Goal: Information Seeking & Learning: Learn about a topic

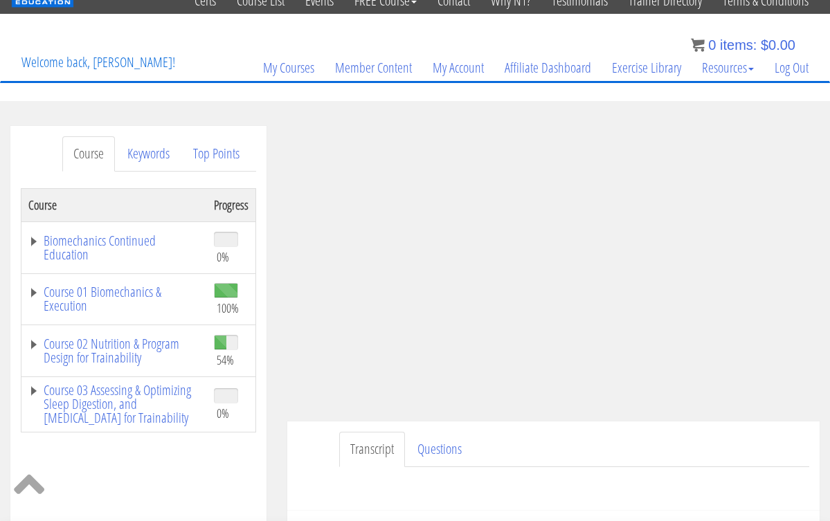
scroll to position [26, 0]
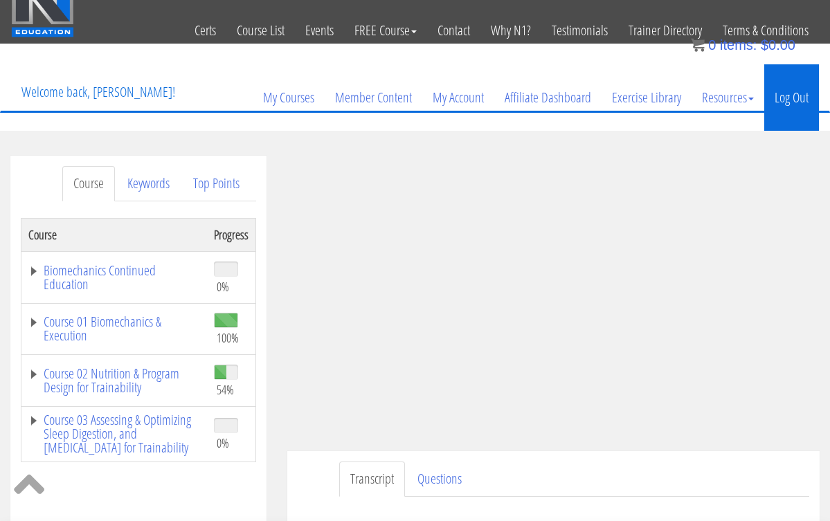
click at [796, 100] on link "Log Out" at bounding box center [792, 97] width 55 height 66
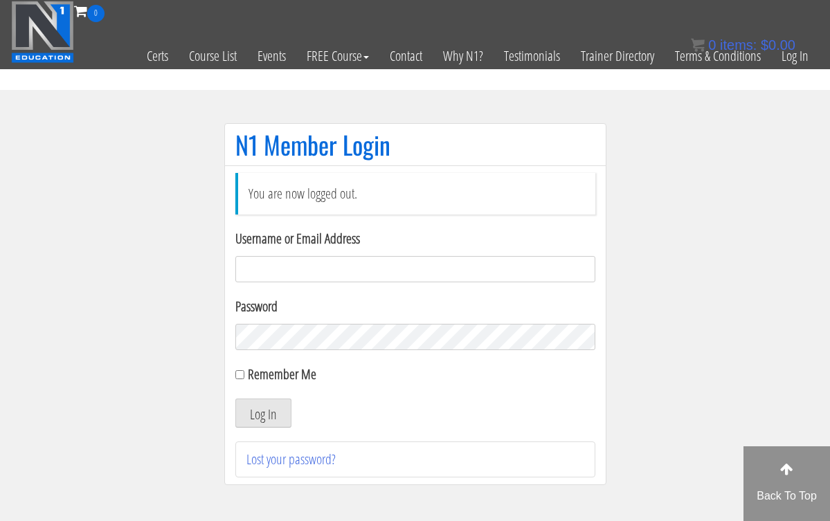
type input "[EMAIL_ADDRESS][DOMAIN_NAME]"
click at [262, 413] on button "Log In" at bounding box center [263, 413] width 56 height 29
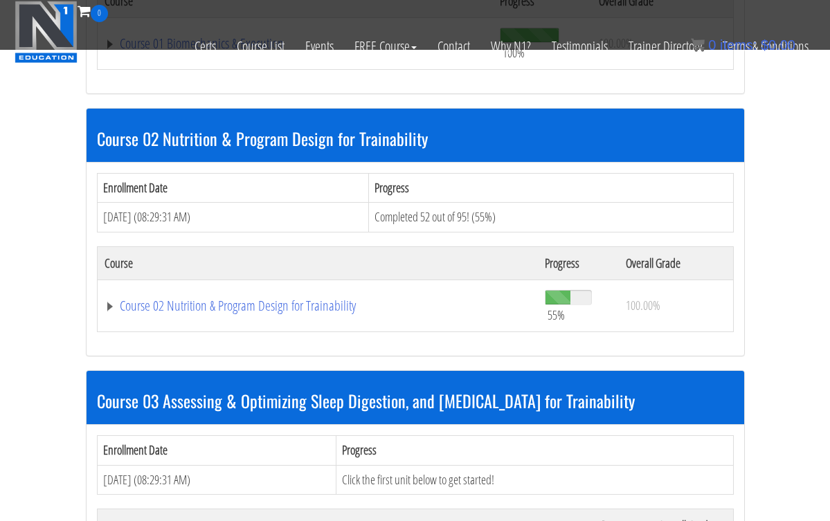
scroll to position [600, 0]
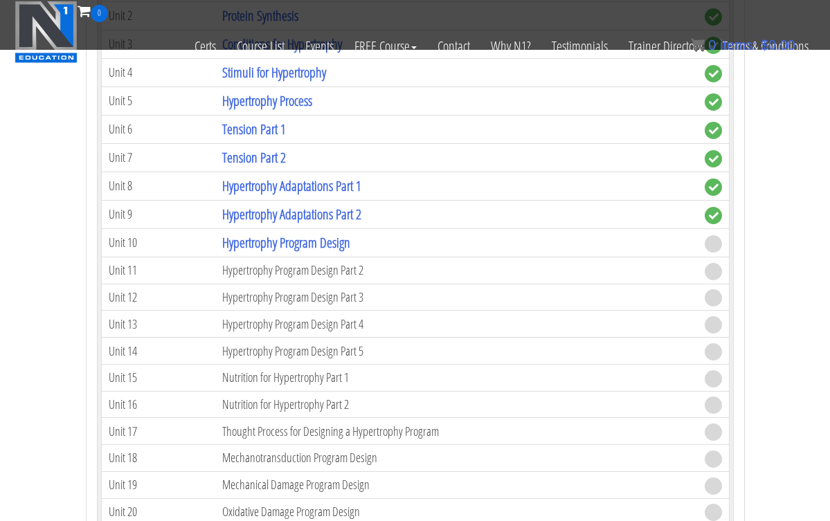
scroll to position [2486, 0]
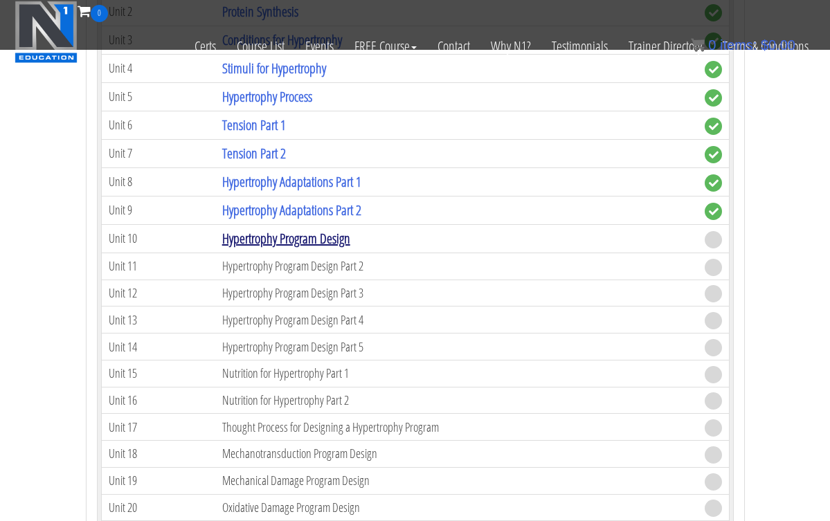
click at [315, 234] on link "Hypertrophy Program Design" at bounding box center [286, 238] width 128 height 19
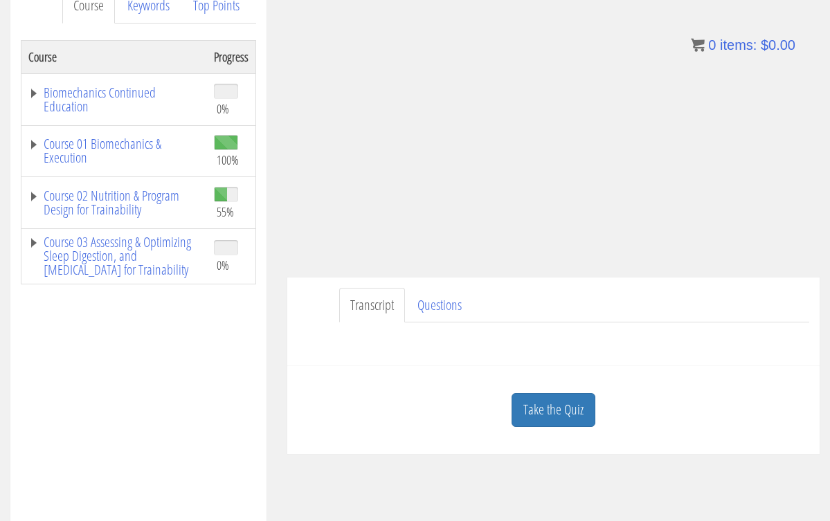
scroll to position [191, 0]
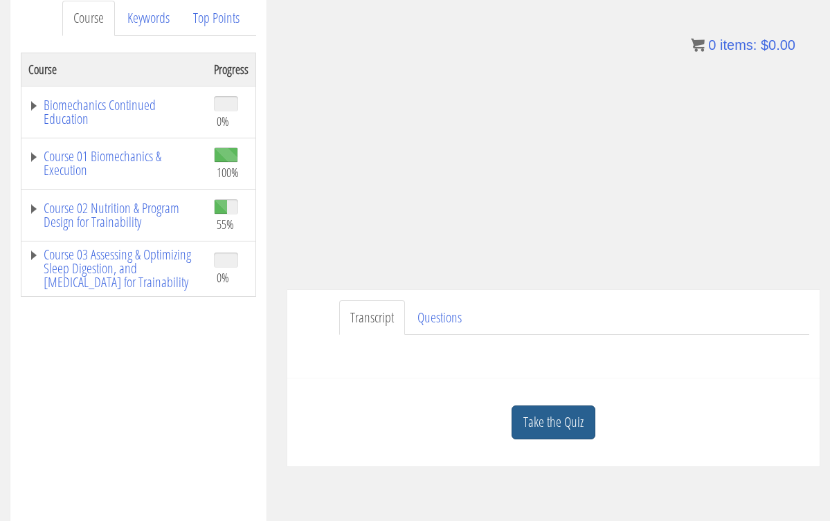
click at [540, 416] on link "Take the Quiz" at bounding box center [554, 423] width 84 height 34
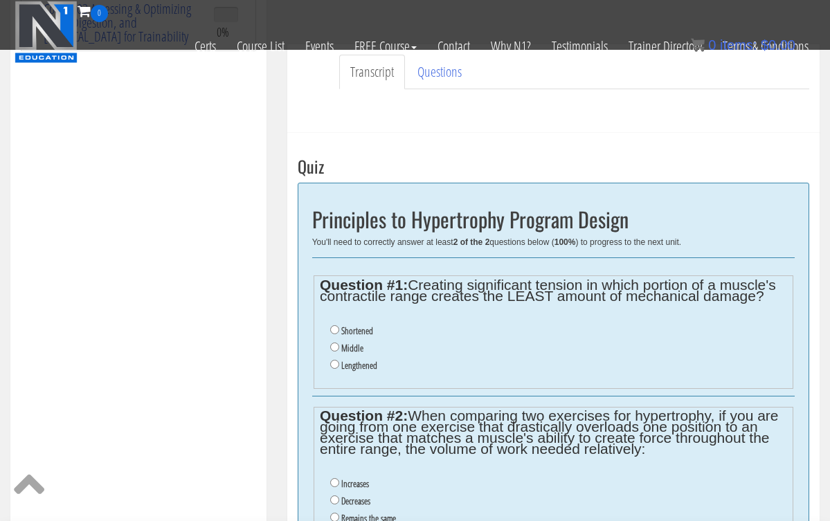
scroll to position [352, 0]
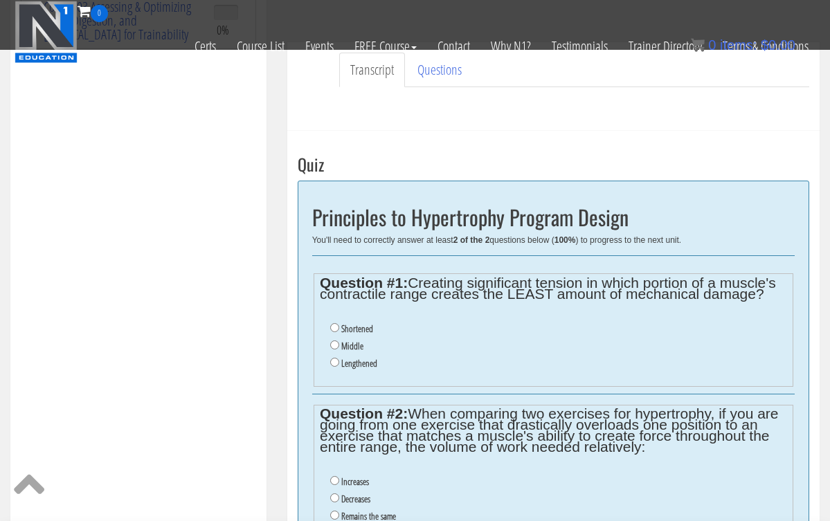
click at [336, 327] on input "Shortened" at bounding box center [334, 327] width 9 height 9
radio input "true"
click at [336, 327] on input "Shortened" at bounding box center [334, 327] width 9 height 9
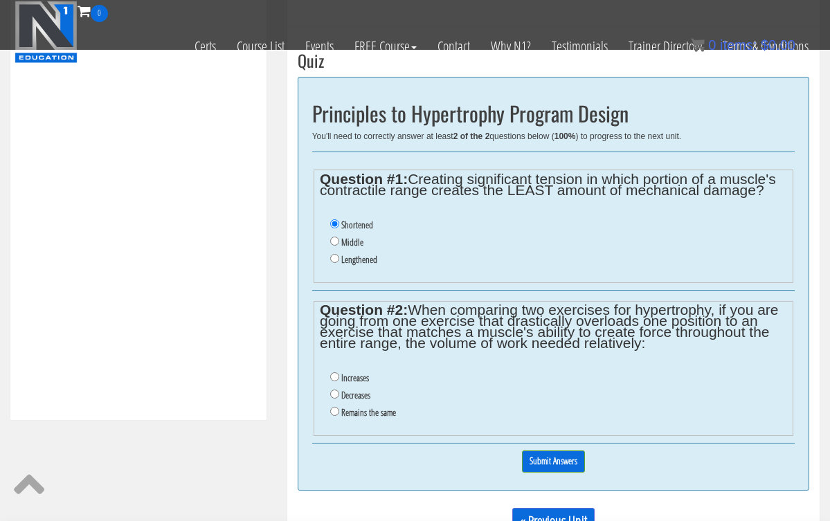
scroll to position [459, 0]
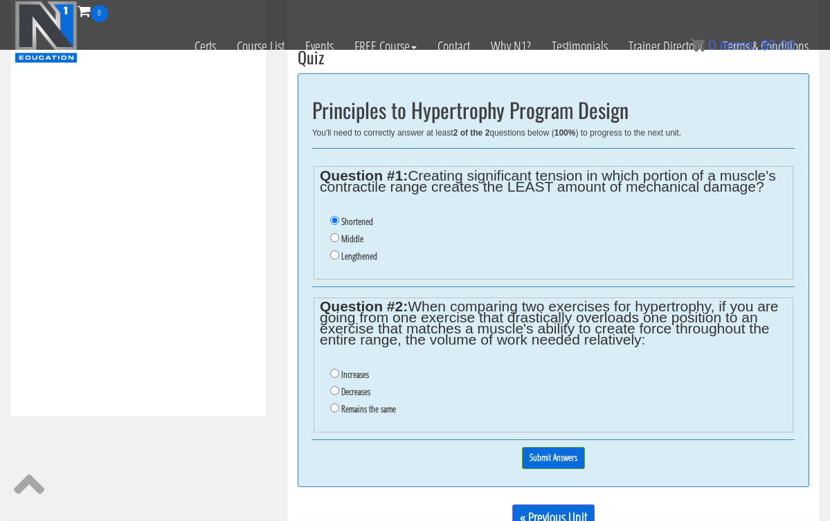
click at [334, 386] on input "Decreases" at bounding box center [334, 390] width 9 height 9
radio input "true"
click at [560, 447] on input "Submit Answers" at bounding box center [553, 457] width 63 height 21
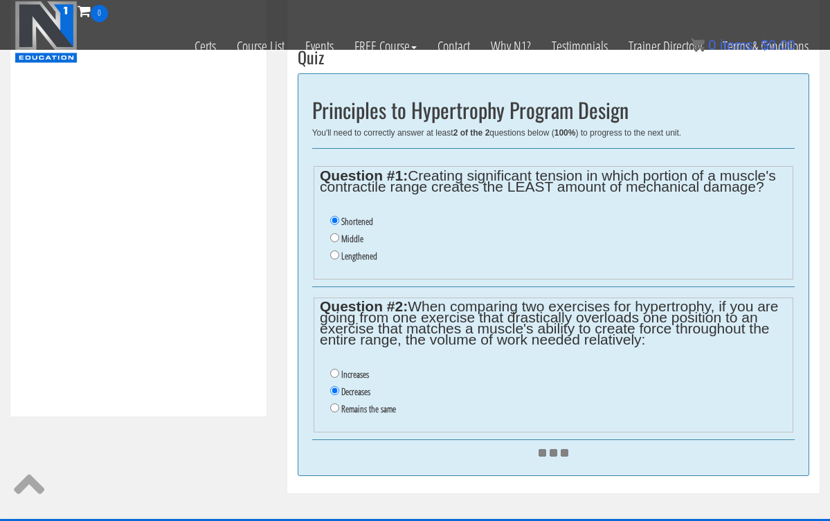
click at [560, 447] on div at bounding box center [553, 452] width 483 height 11
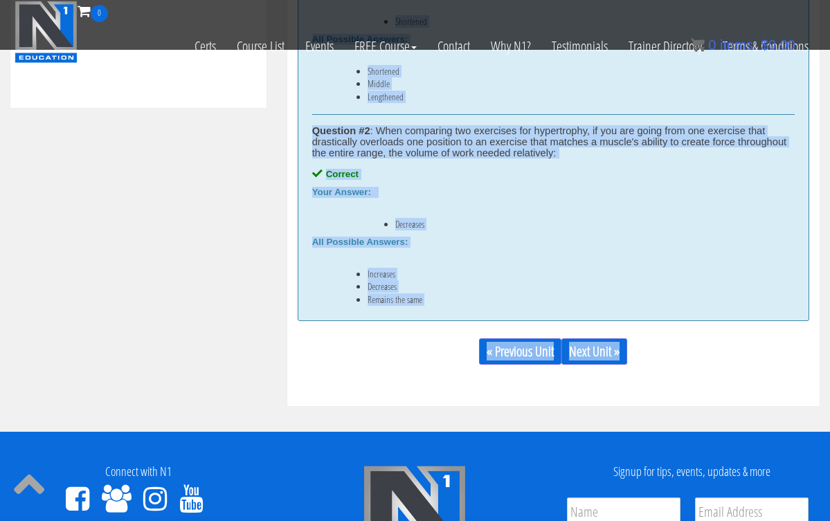
scroll to position [769, 0]
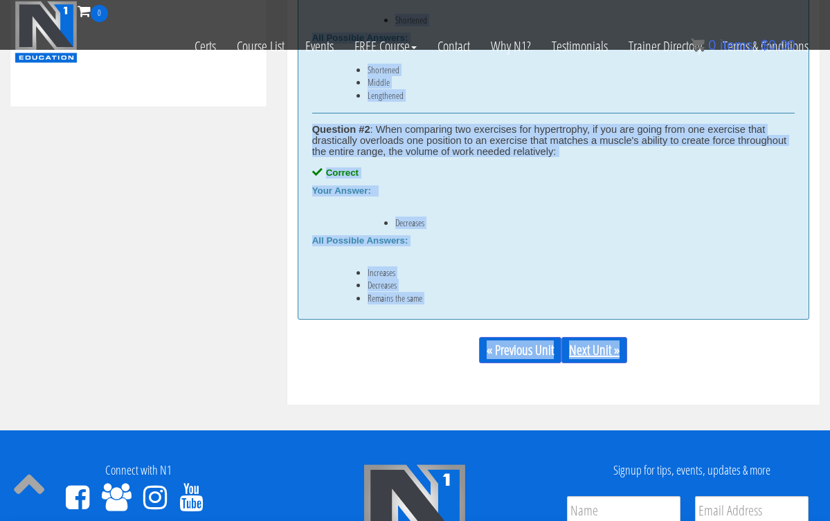
click at [609, 342] on link "Next Unit »" at bounding box center [595, 350] width 66 height 26
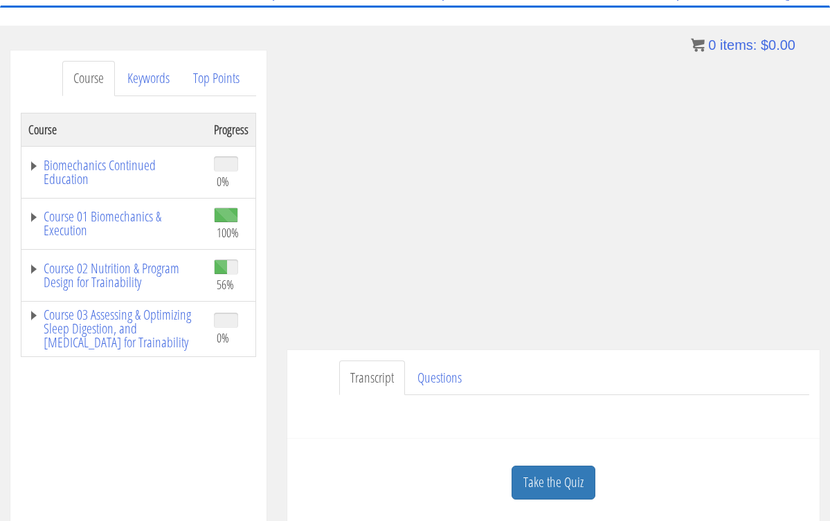
scroll to position [132, 0]
click at [551, 490] on link "Take the Quiz" at bounding box center [554, 482] width 84 height 34
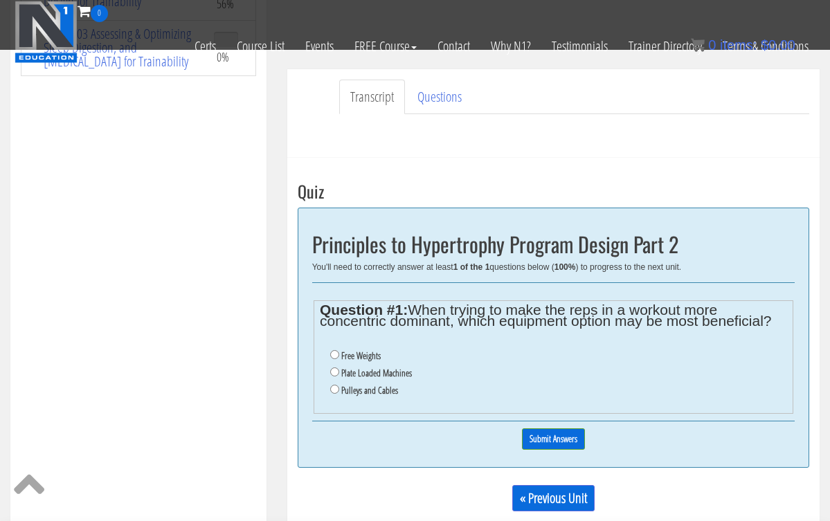
scroll to position [328, 0]
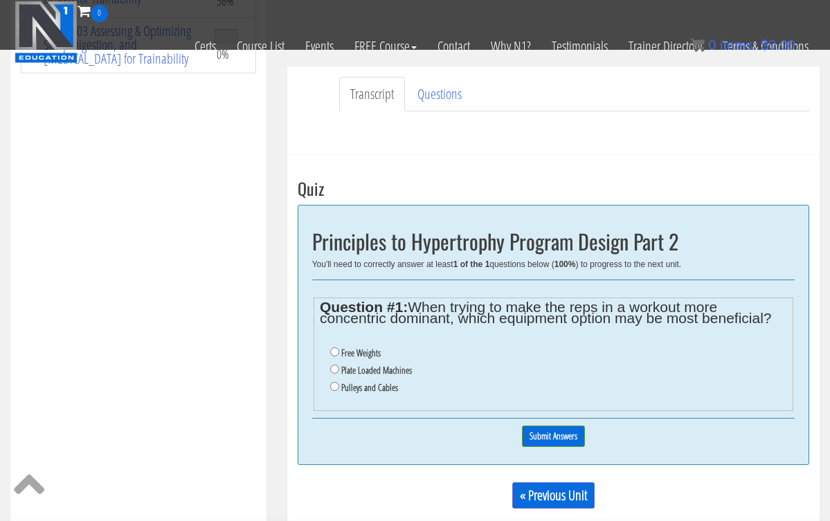
click at [332, 350] on input "Free Weights" at bounding box center [334, 352] width 9 height 9
radio input "true"
click at [552, 429] on input "Submit Answers" at bounding box center [553, 436] width 63 height 21
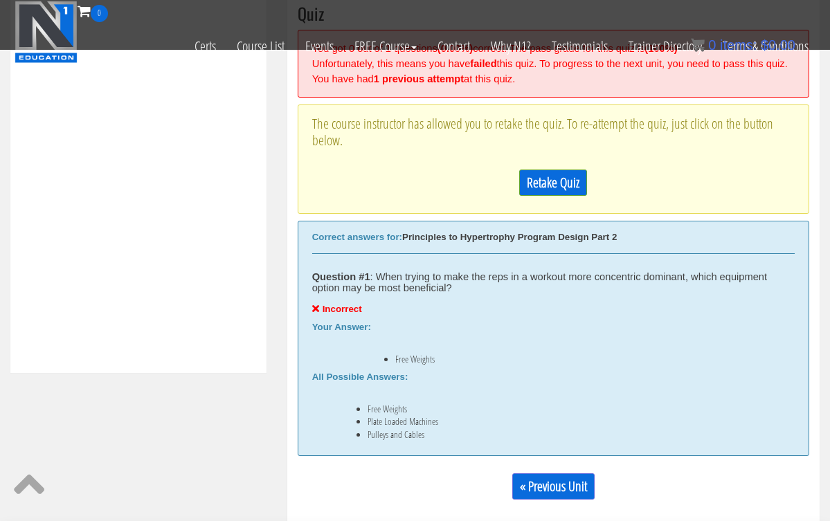
scroll to position [522, 0]
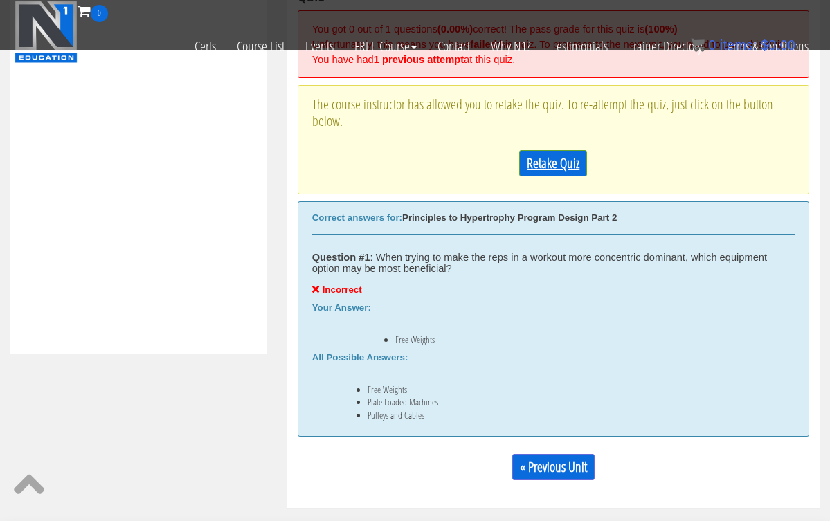
click at [566, 172] on link "Retake Quiz" at bounding box center [553, 163] width 68 height 26
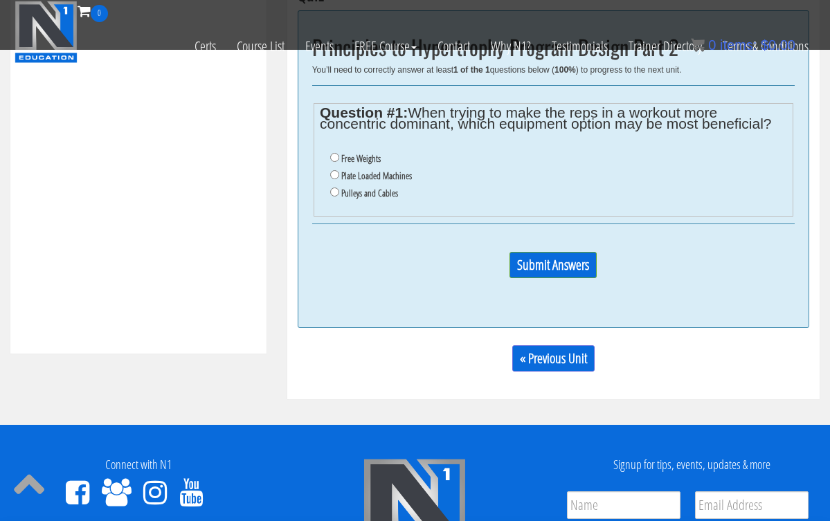
click at [335, 188] on input "Pulleys and Cables" at bounding box center [334, 192] width 9 height 9
radio input "true"
click at [335, 188] on input "Pulleys and Cables" at bounding box center [334, 192] width 9 height 9
click at [541, 253] on input "Submit Answers" at bounding box center [553, 265] width 87 height 26
click at [0, 0] on img at bounding box center [0, 0] width 0 height 0
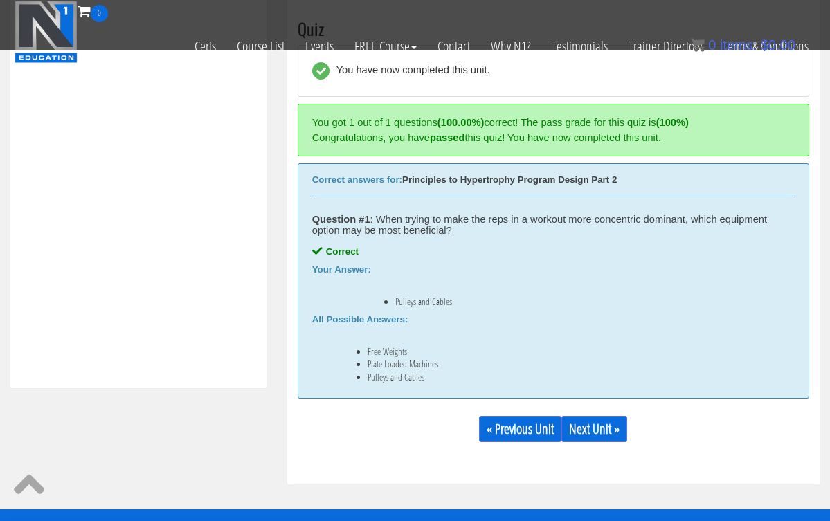
scroll to position [462, 0]
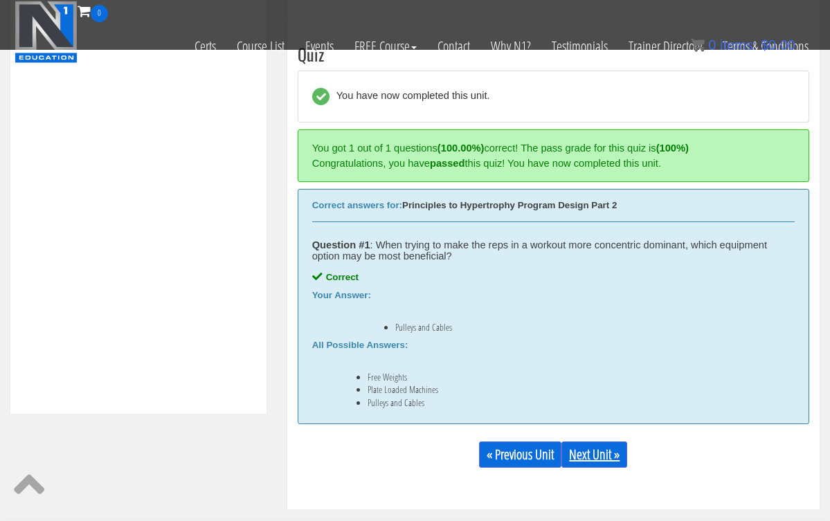
click at [594, 449] on link "Next Unit »" at bounding box center [595, 455] width 66 height 26
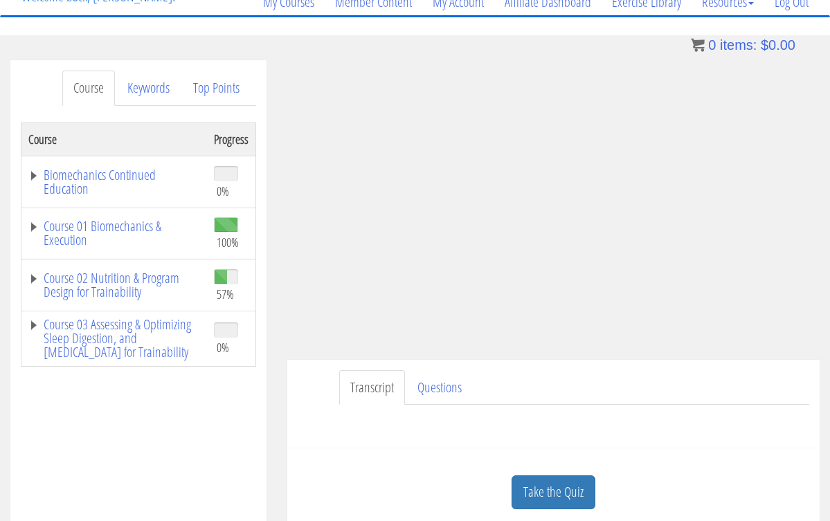
scroll to position [123, 0]
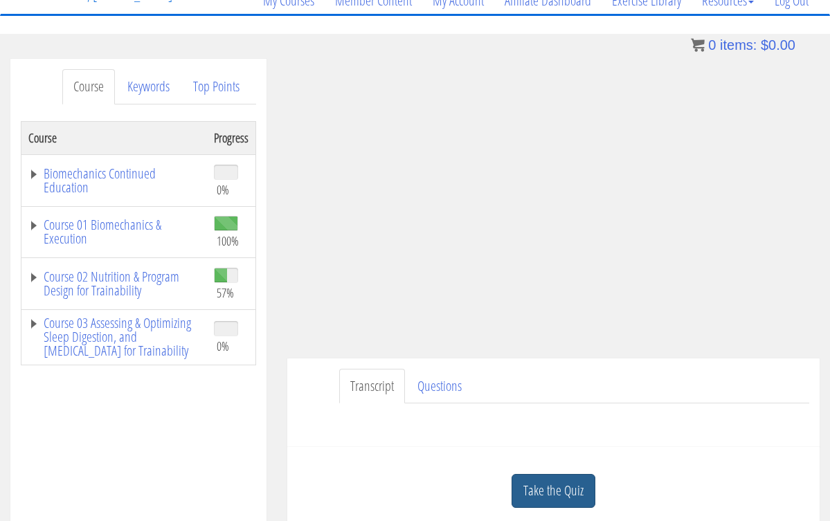
click at [538, 488] on link "Take the Quiz" at bounding box center [554, 491] width 84 height 34
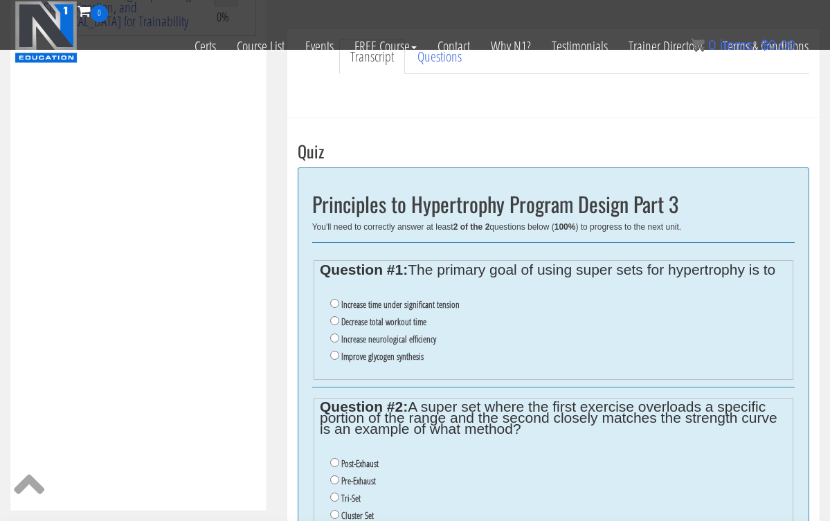
scroll to position [422, 0]
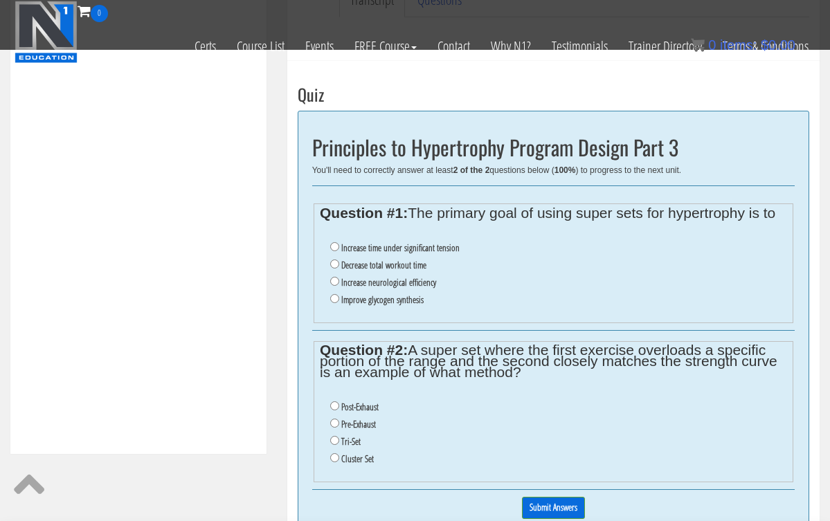
click at [334, 244] on input "Increase time under significant tension" at bounding box center [334, 246] width 9 height 9
radio input "true"
click at [332, 419] on input "Pre-Exhaust" at bounding box center [334, 423] width 9 height 9
radio input "true"
click at [559, 497] on input "Submit Answers" at bounding box center [553, 507] width 63 height 21
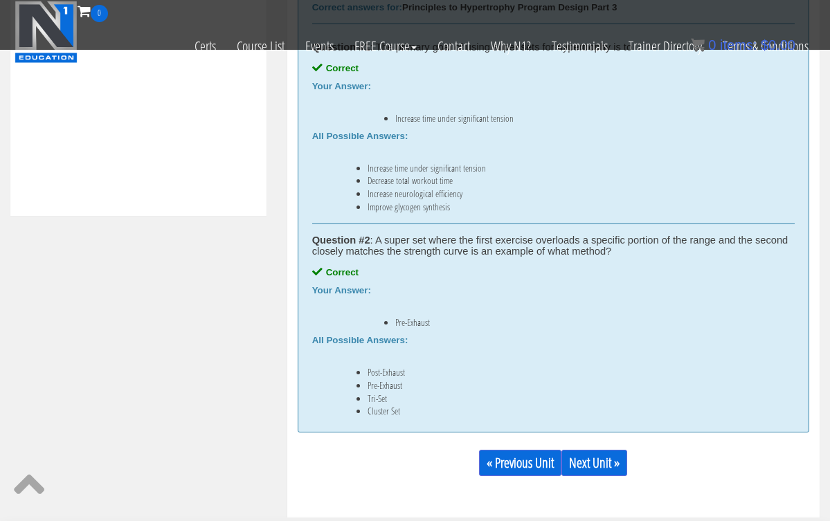
scroll to position [661, 0]
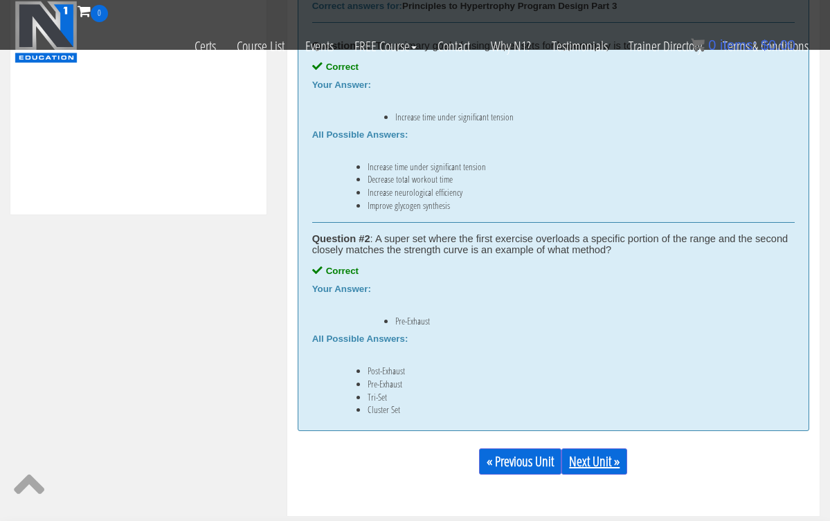
click at [580, 464] on link "Next Unit »" at bounding box center [595, 462] width 66 height 26
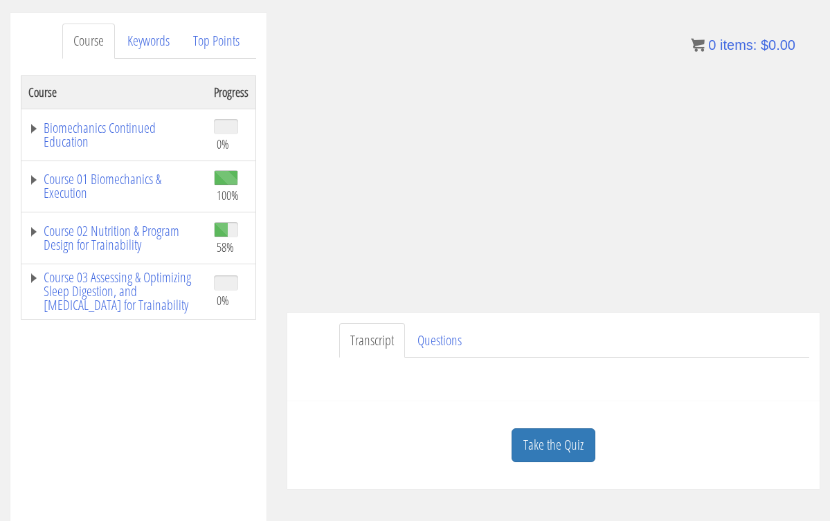
scroll to position [169, 0]
click at [551, 436] on link "Take the Quiz" at bounding box center [554, 445] width 84 height 34
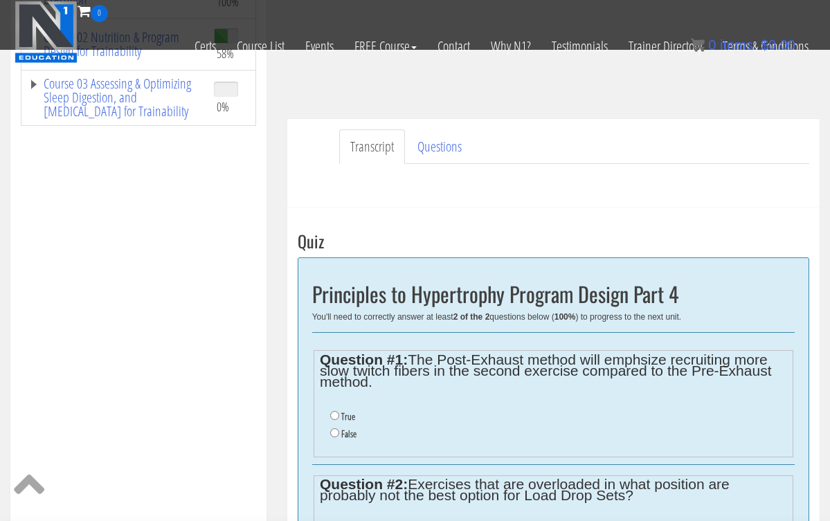
scroll to position [305, 0]
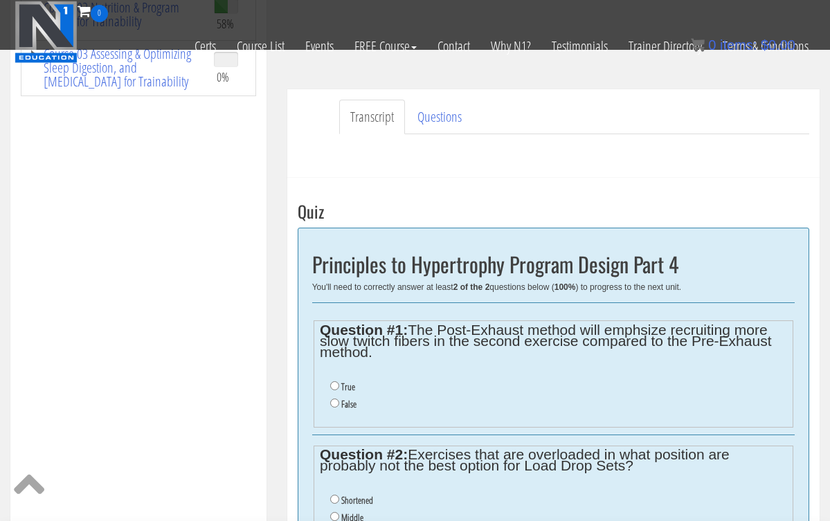
click at [335, 401] on input "False" at bounding box center [334, 403] width 9 height 9
radio input "true"
click at [335, 401] on input "False" at bounding box center [334, 403] width 9 height 9
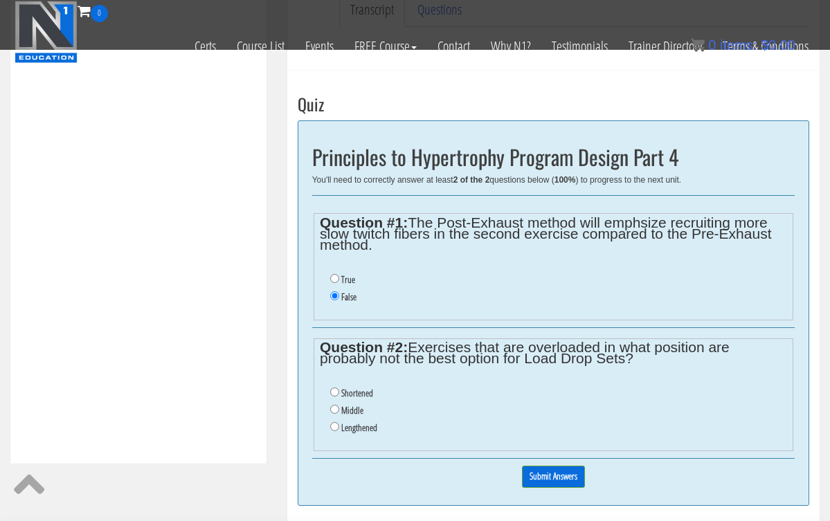
scroll to position [413, 0]
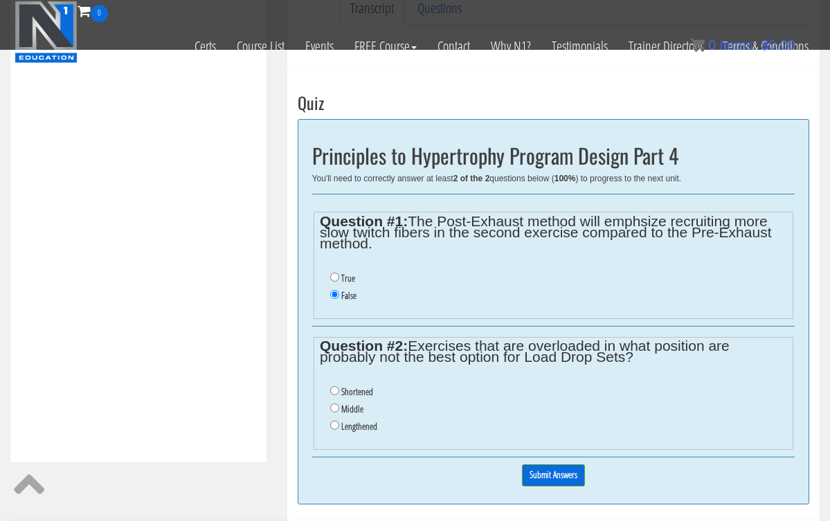
click at [335, 389] on input "Shortened" at bounding box center [334, 390] width 9 height 9
radio input "true"
click at [533, 465] on input "Submit Answers" at bounding box center [553, 475] width 63 height 21
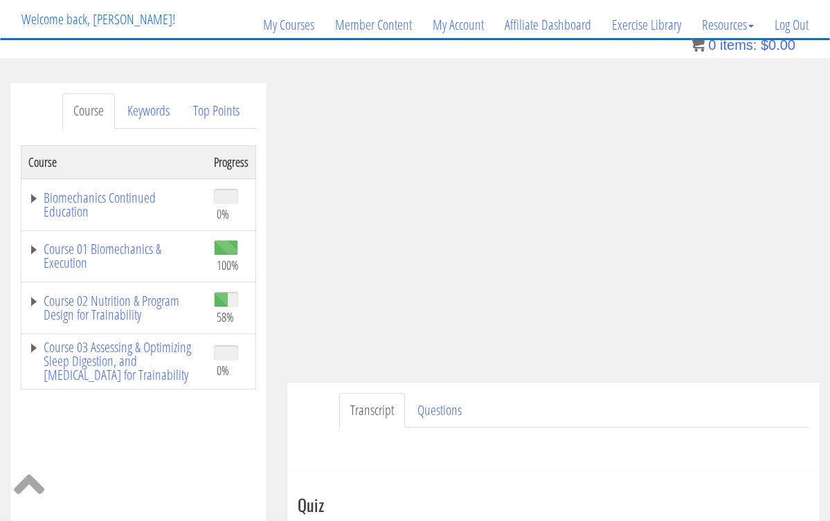
scroll to position [100, 0]
click at [124, 305] on link "Course 02 Nutrition & Program Design for Trainability" at bounding box center [114, 307] width 172 height 28
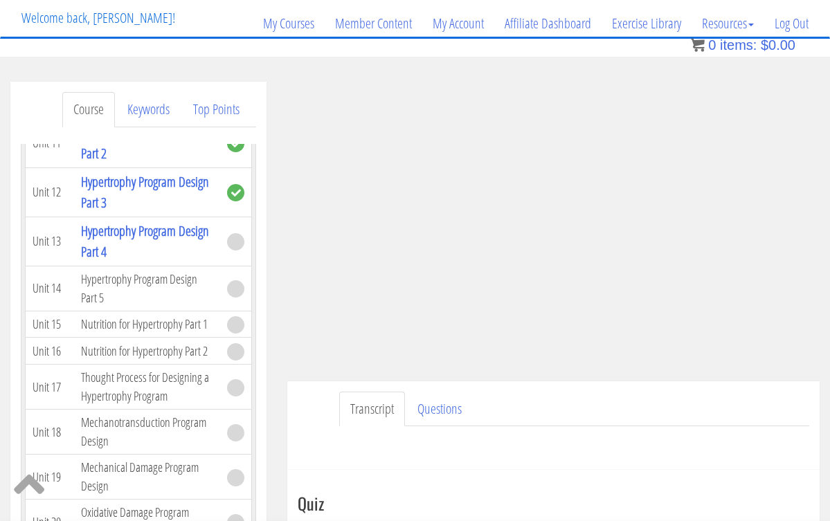
scroll to position [2895, 0]
click at [127, 232] on link "Hypertrophy Program Design Part 4" at bounding box center [145, 239] width 128 height 39
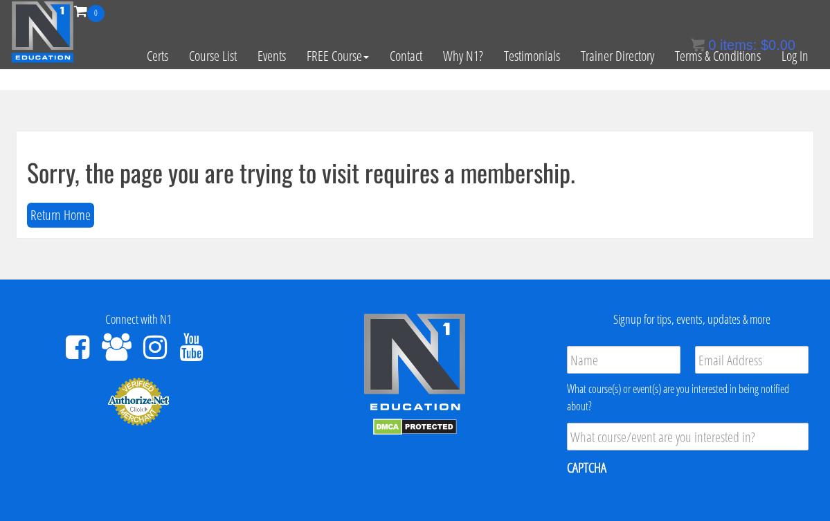
click at [790, 55] on div "0 items: $ 0.00" at bounding box center [743, 45] width 105 height 21
click at [798, 55] on link "Log In" at bounding box center [795, 56] width 48 height 68
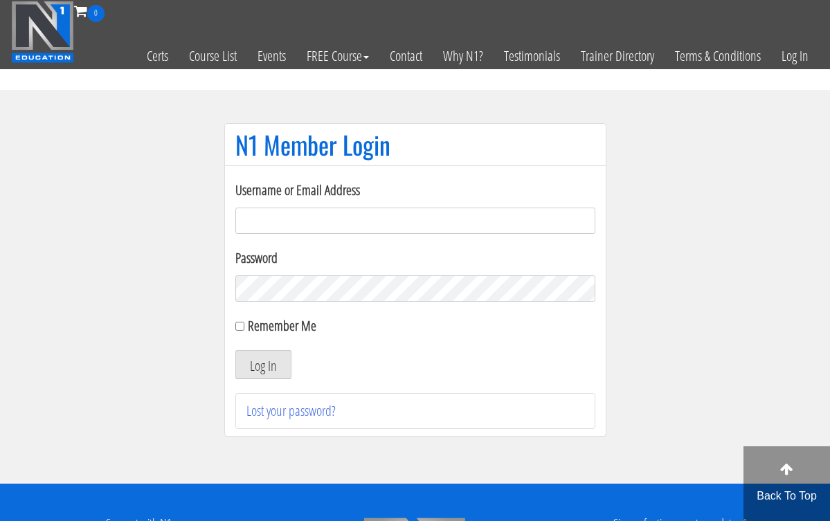
type input "hillary432@hotmail.com"
click at [262, 365] on button "Log In" at bounding box center [263, 364] width 56 height 29
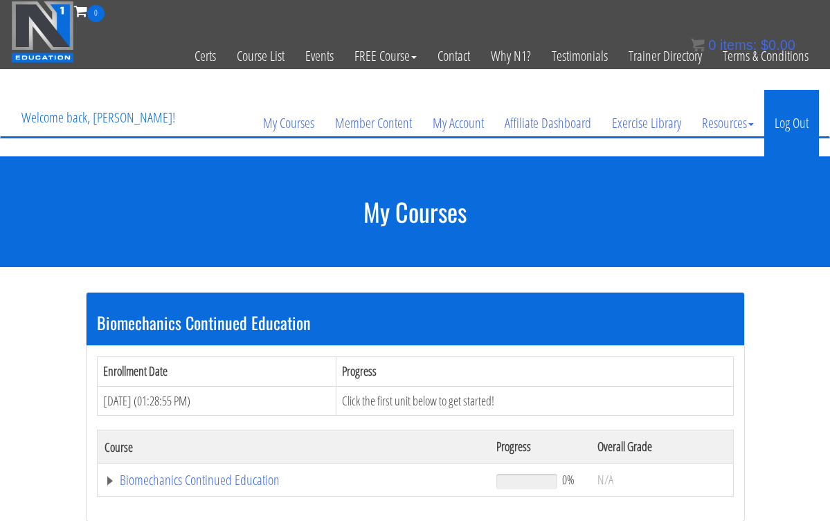
click at [792, 125] on link "Log Out" at bounding box center [792, 123] width 55 height 66
